Goal: Task Accomplishment & Management: Manage account settings

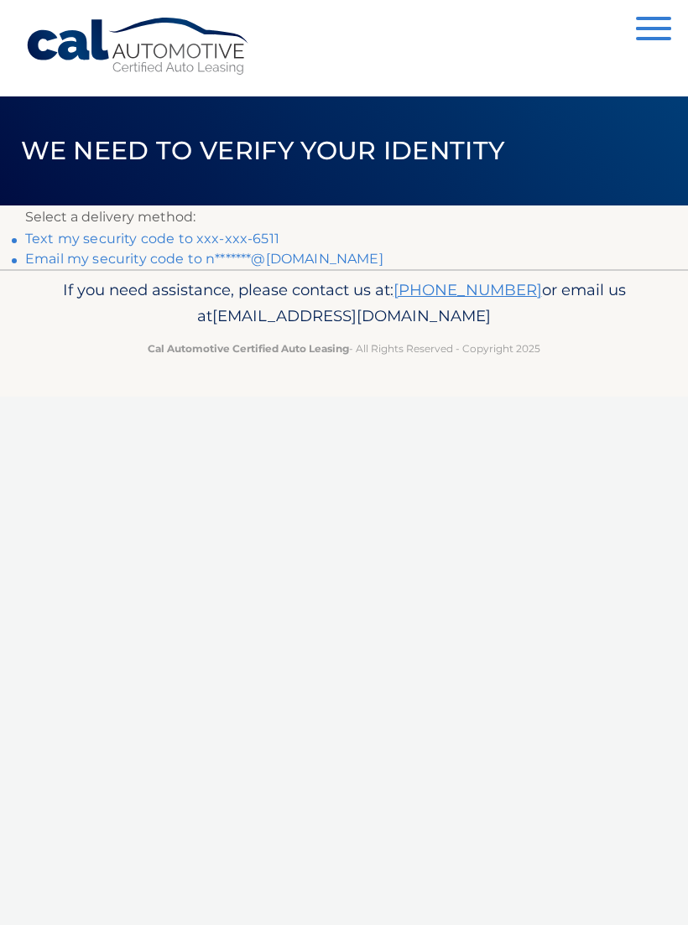
click at [268, 233] on link "Text my security code to xxx-xxx-6511" at bounding box center [152, 239] width 254 height 16
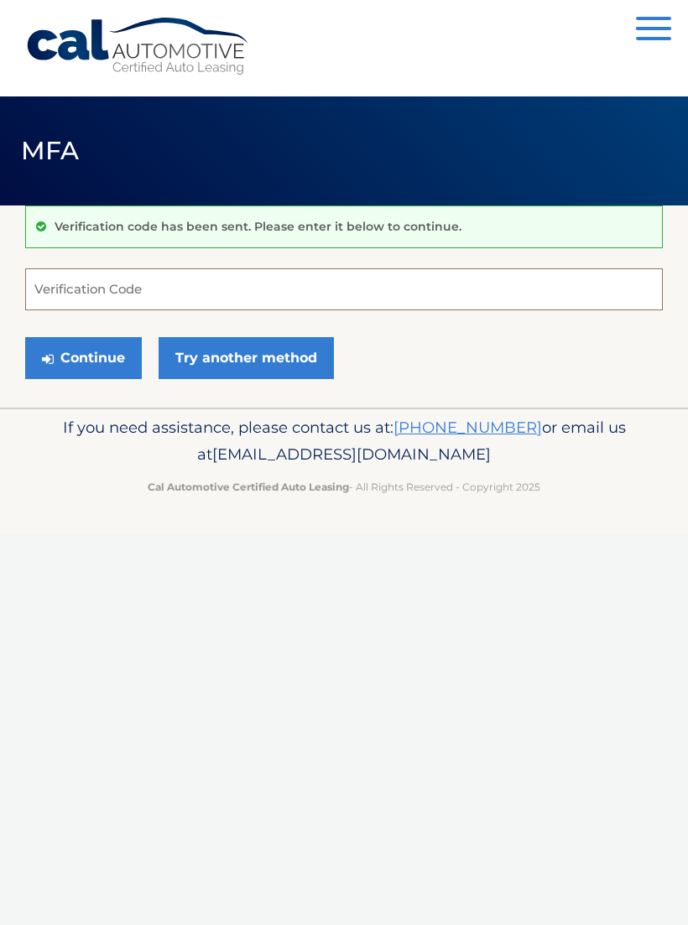
click at [122, 290] on input "Verification Code" at bounding box center [344, 289] width 638 height 42
type input "461296"
click at [93, 360] on button "Continue" at bounding box center [83, 358] width 117 height 42
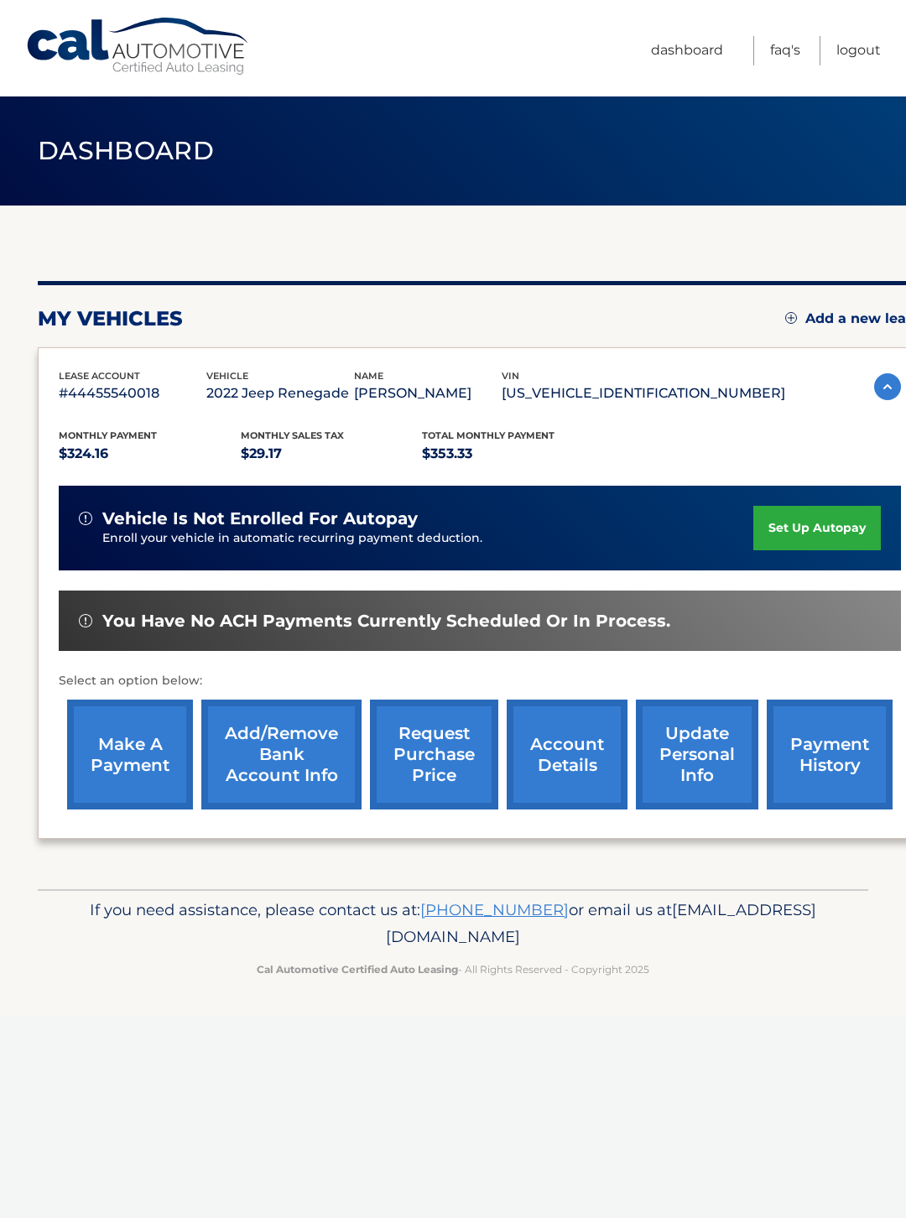
click at [148, 746] on link "make a payment" at bounding box center [130, 755] width 126 height 110
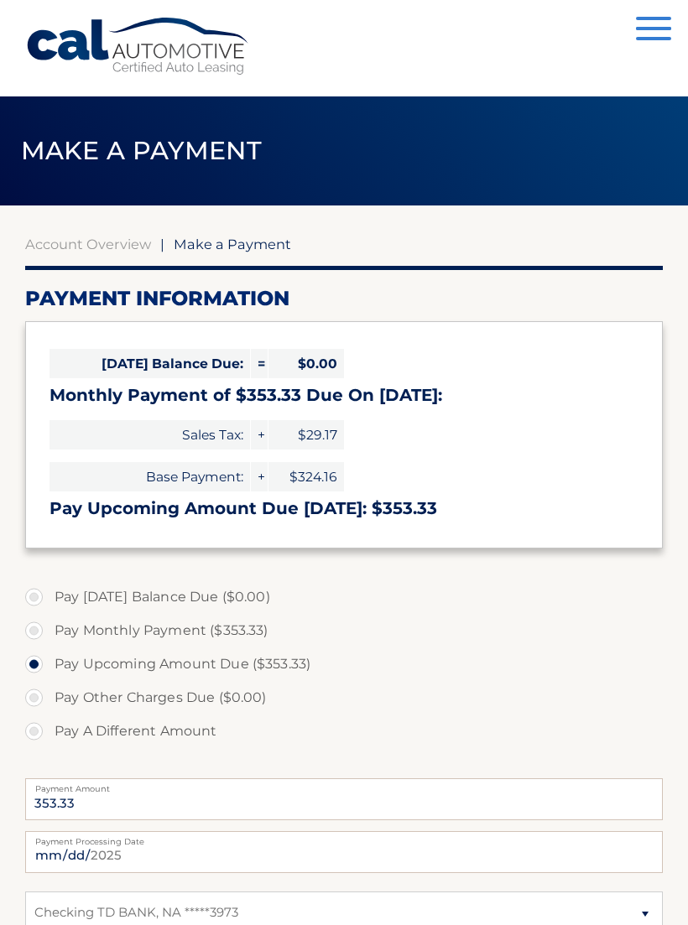
select select "ODYxMDk4NDctNGQ3MS00NmMyLTljMDYtOGUzYjQ5YWVjN2Qx"
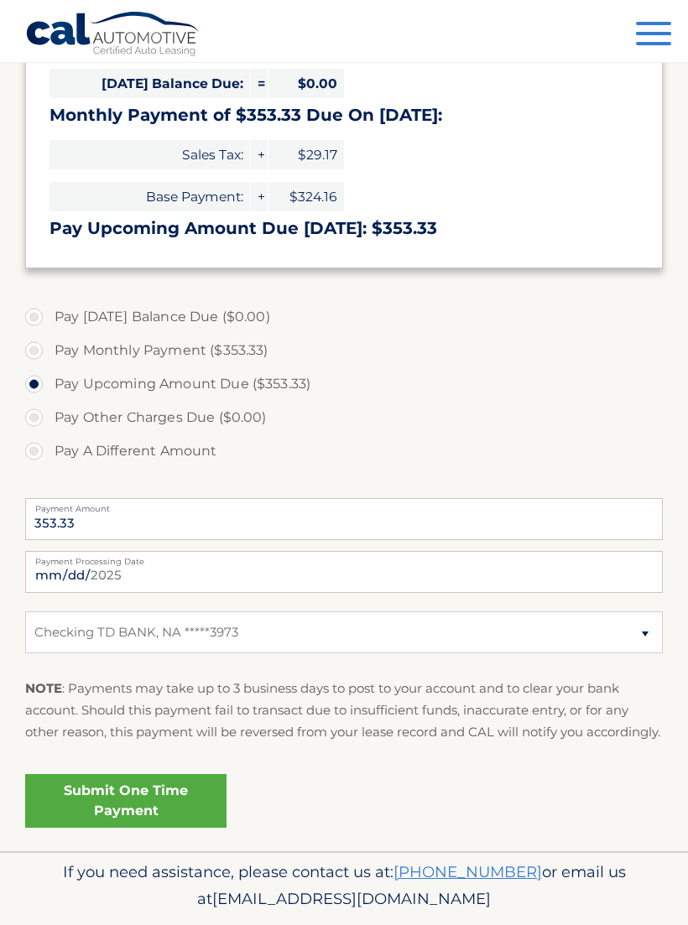
scroll to position [286, 0]
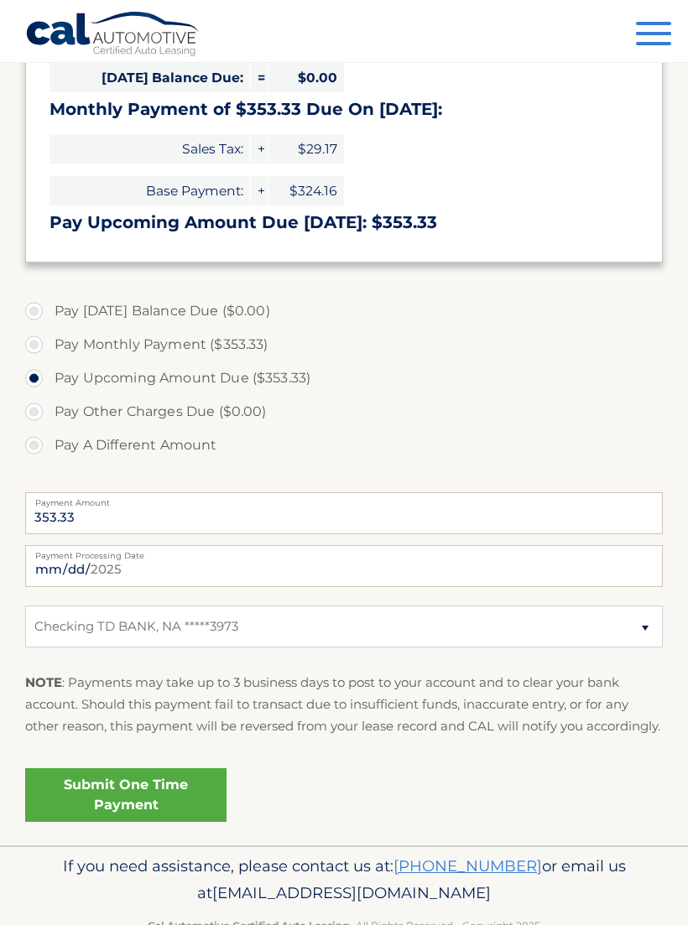
click at [157, 808] on link "Submit One Time Payment" at bounding box center [125, 796] width 201 height 54
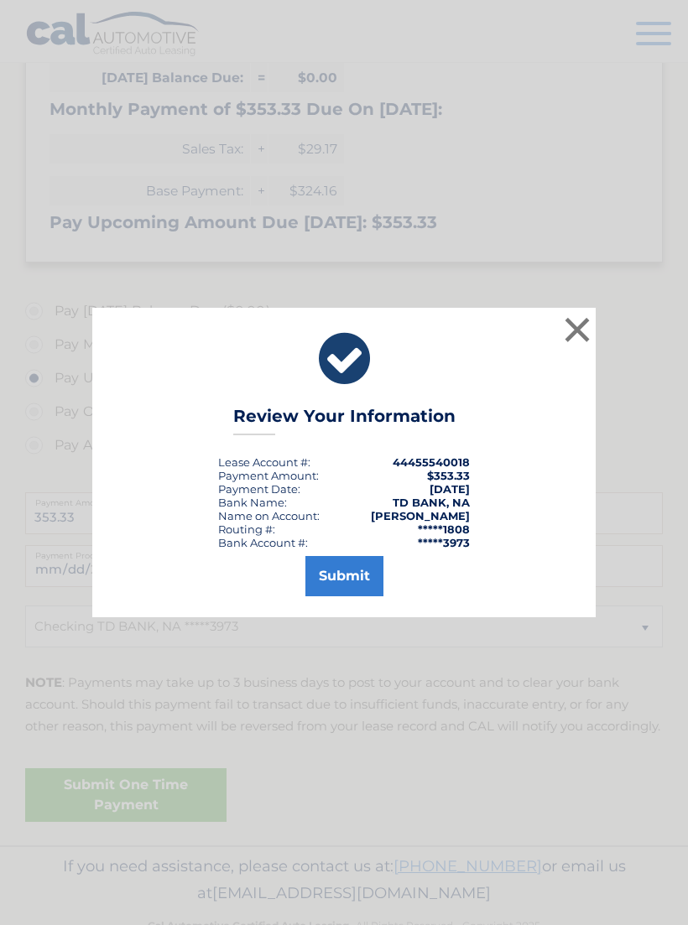
click at [347, 582] on button "Submit" at bounding box center [344, 576] width 78 height 40
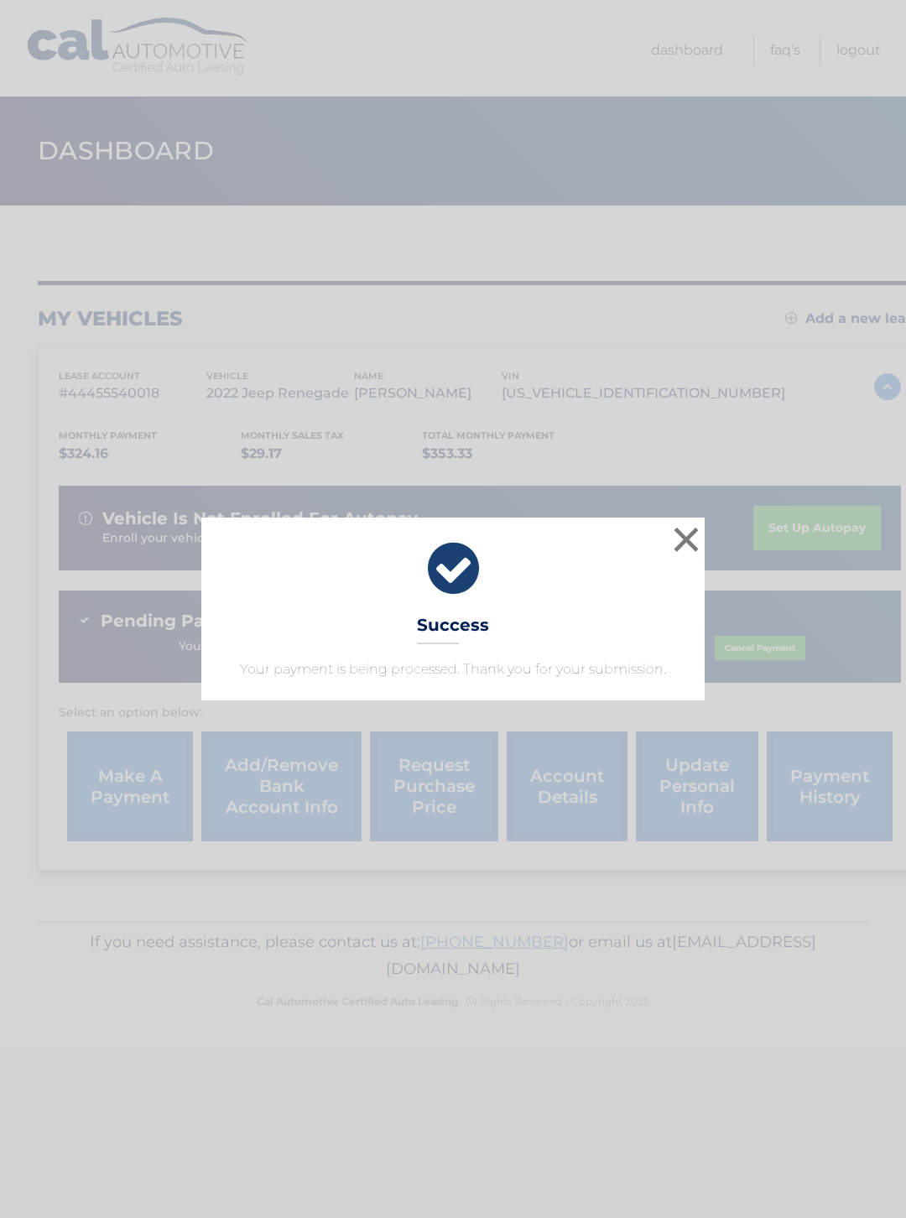
click at [689, 537] on button "×" at bounding box center [687, 540] width 34 height 34
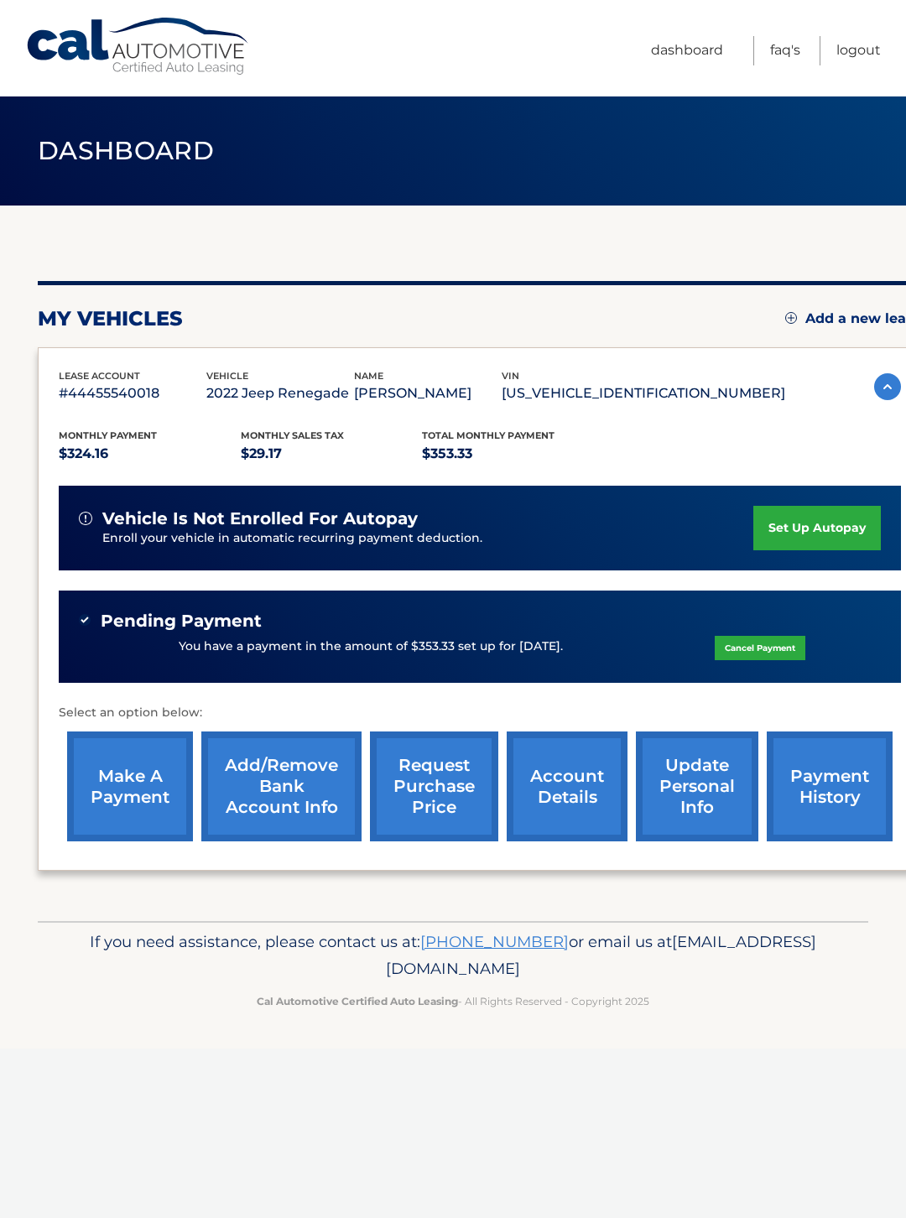
click at [901, 838] on div "lease account #44455540018 vehicle 2022 Jeep Renegade name [PERSON_NAME] vin [U…" at bounding box center [480, 609] width 884 height 524
click at [902, 790] on div "lease account #44455540018 vehicle 2022 Jeep Renegade name [PERSON_NAME] vin [U…" at bounding box center [480, 609] width 884 height 524
click at [837, 776] on link "payment history" at bounding box center [830, 787] width 126 height 110
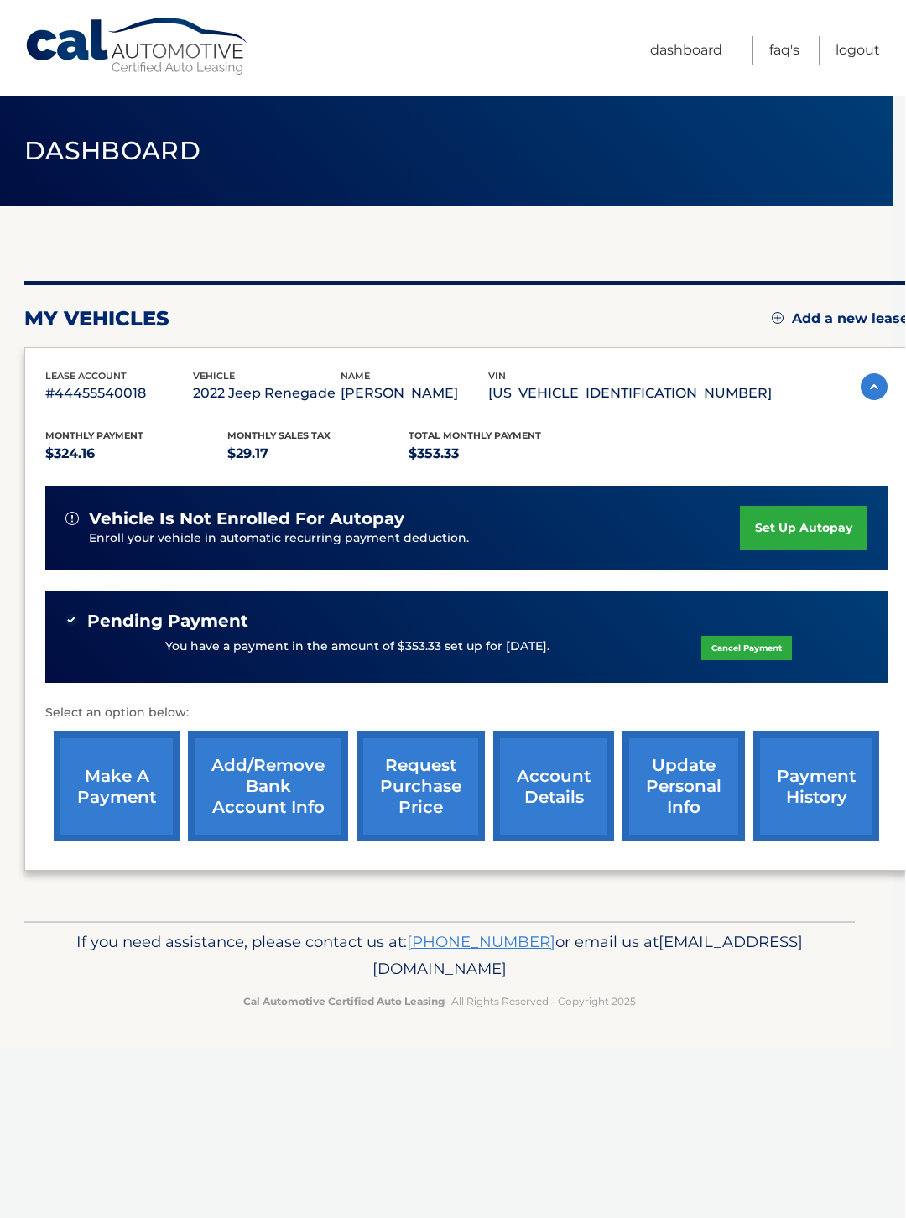
scroll to position [0, 12]
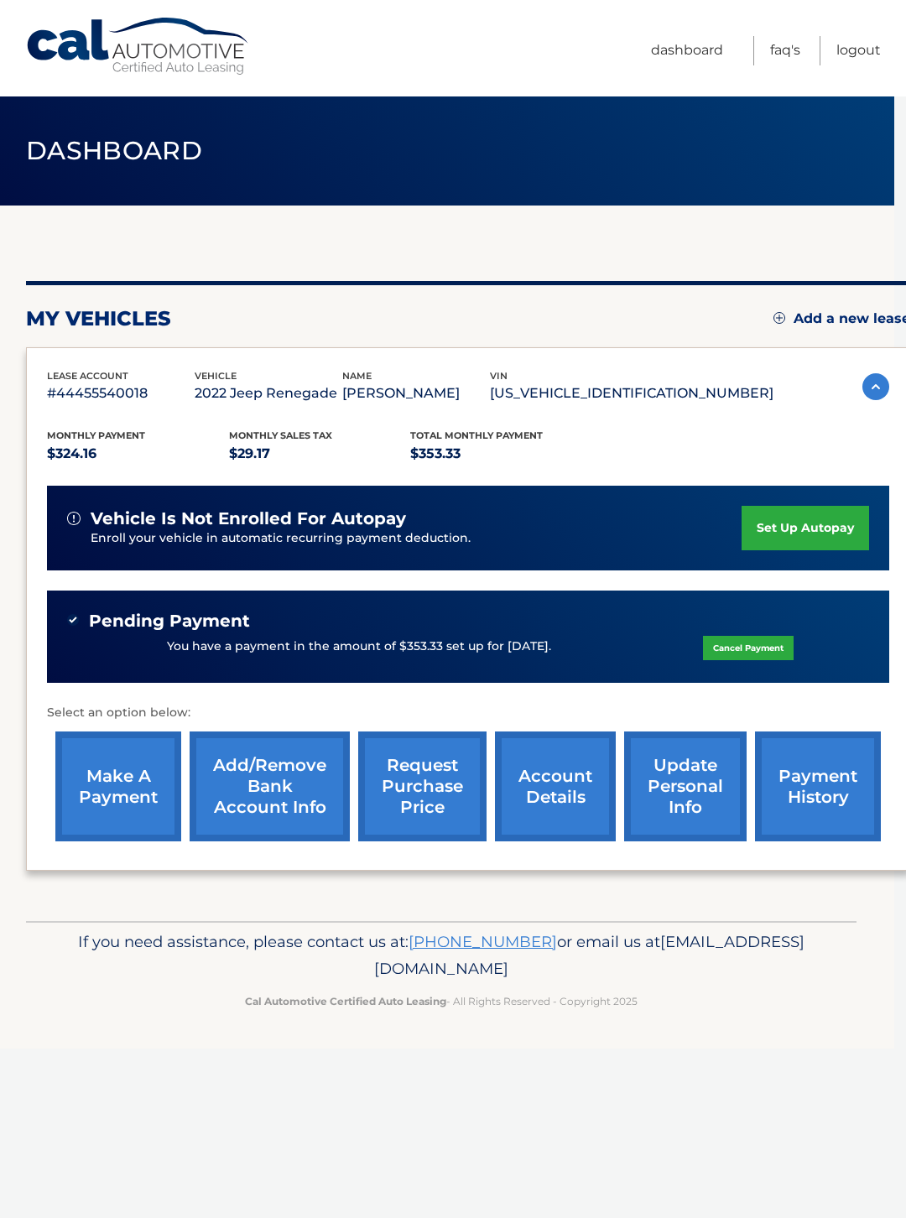
click at [855, 43] on link "Logout" at bounding box center [858, 50] width 44 height 29
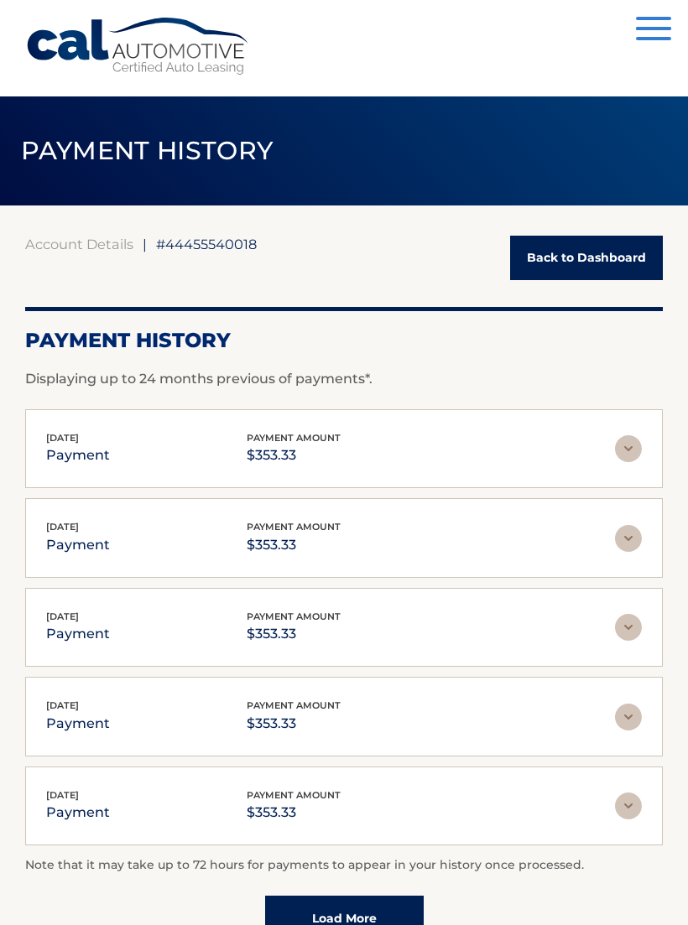
click at [624, 596] on div "Jun 30, 2025 payment payment amount $353.33 Late Charges $0.00 Miscelleneous Ch…" at bounding box center [344, 628] width 638 height 80
